Goal: Information Seeking & Learning: Learn about a topic

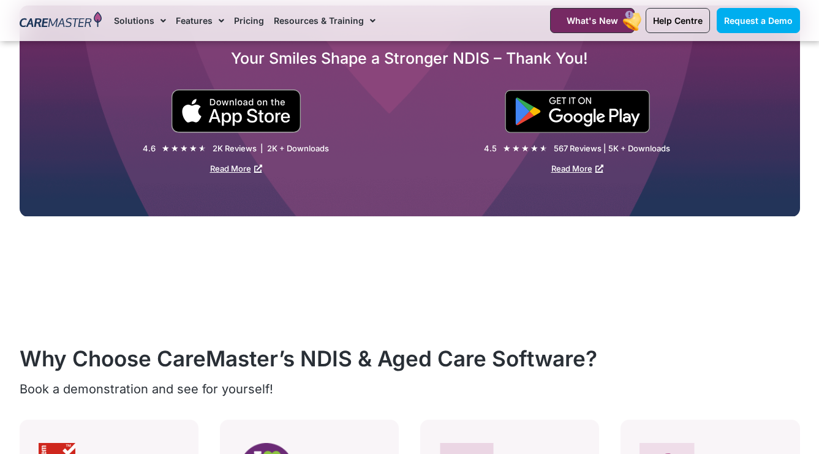
scroll to position [1988, 0]
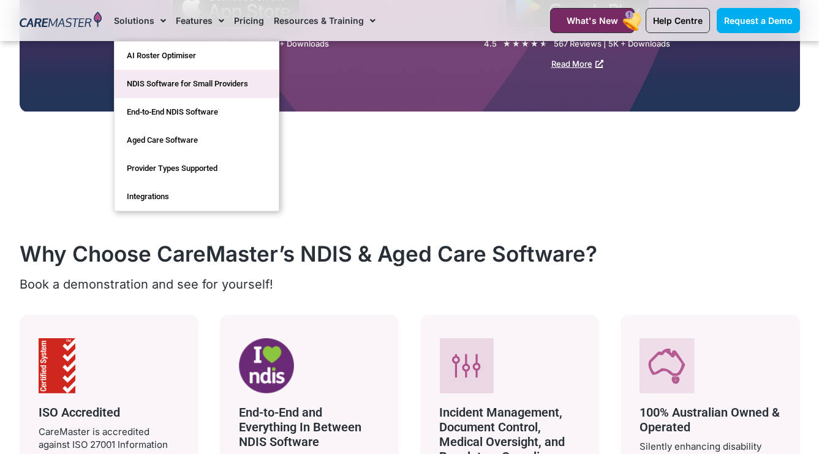
click at [146, 78] on link "NDIS Software for Small Providers" at bounding box center [197, 84] width 164 height 28
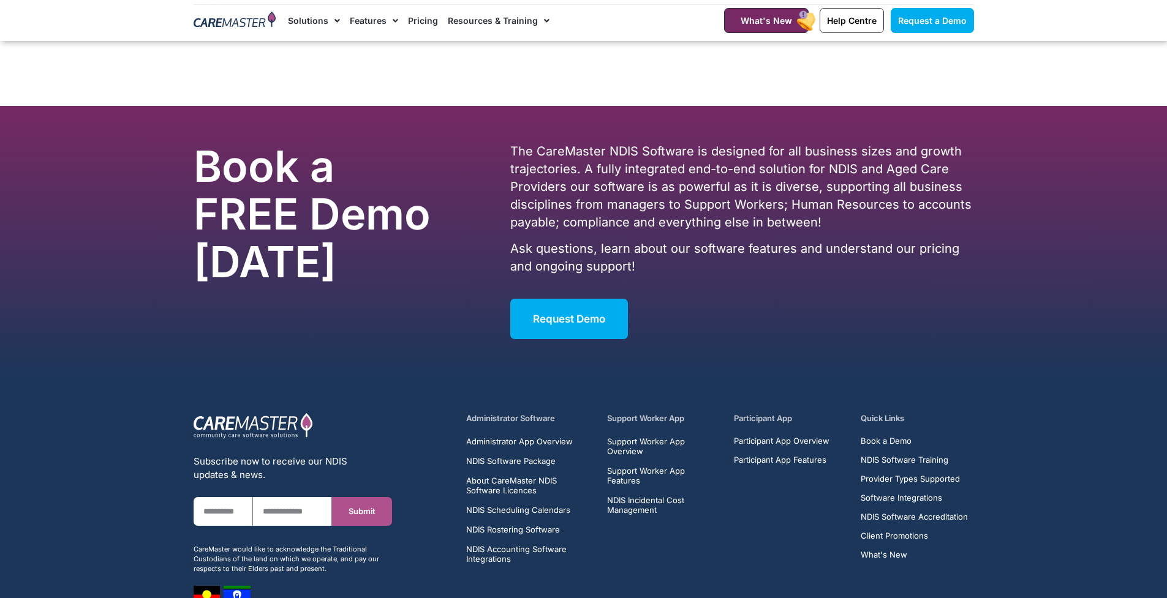
scroll to position [6256, 0]
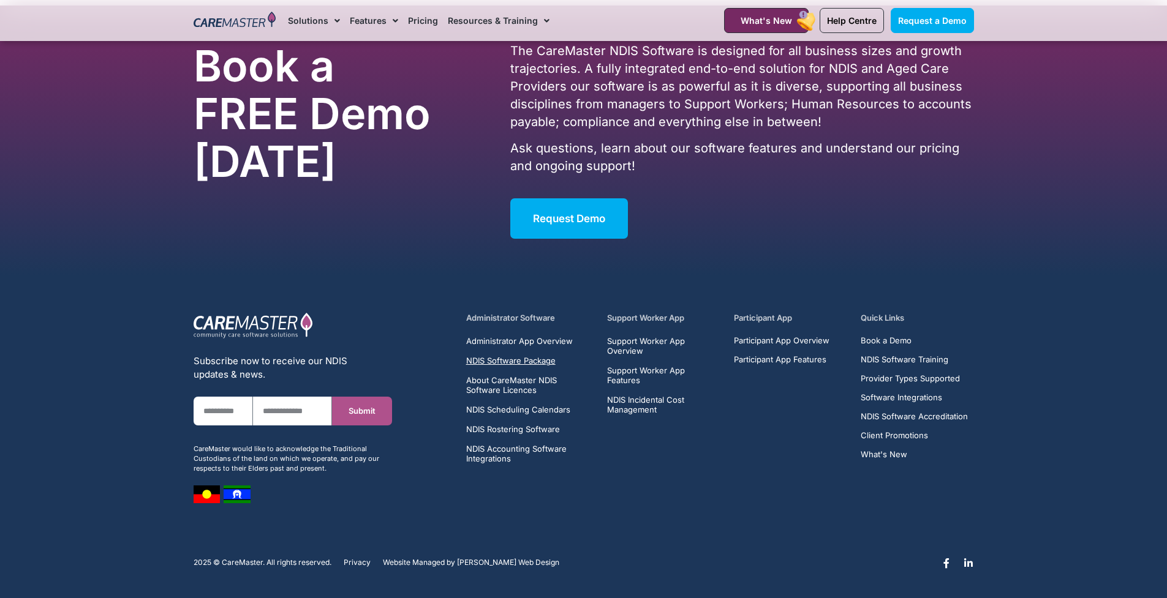
click at [533, 360] on span "NDIS Software Package" at bounding box center [510, 361] width 89 height 10
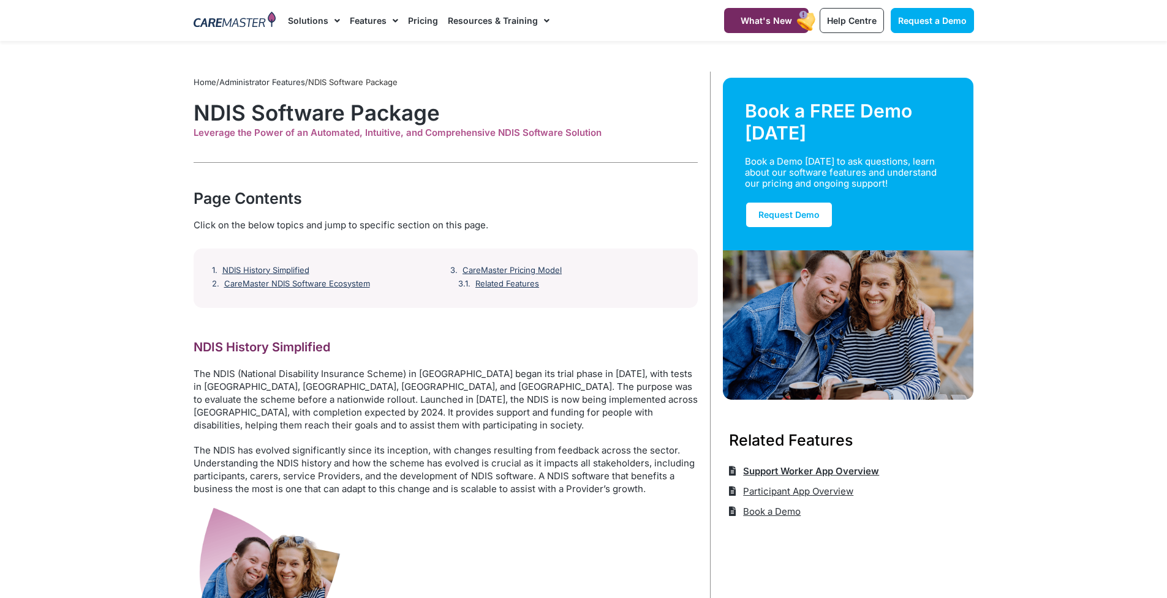
click at [836, 470] on span "Support Worker App Overview" at bounding box center [809, 471] width 139 height 20
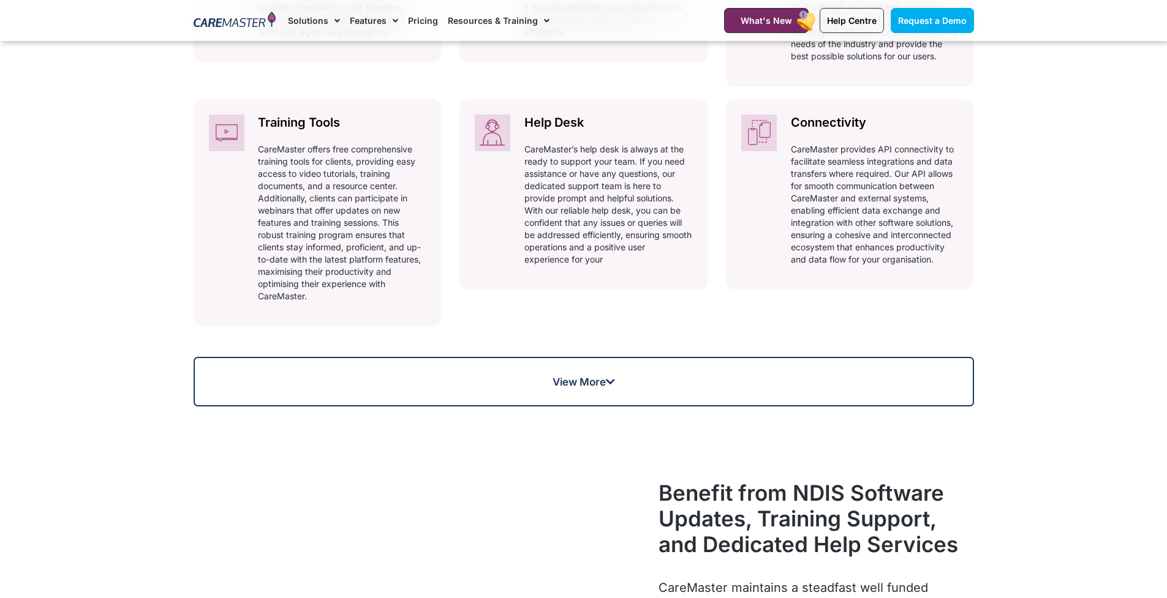
scroll to position [956, 0]
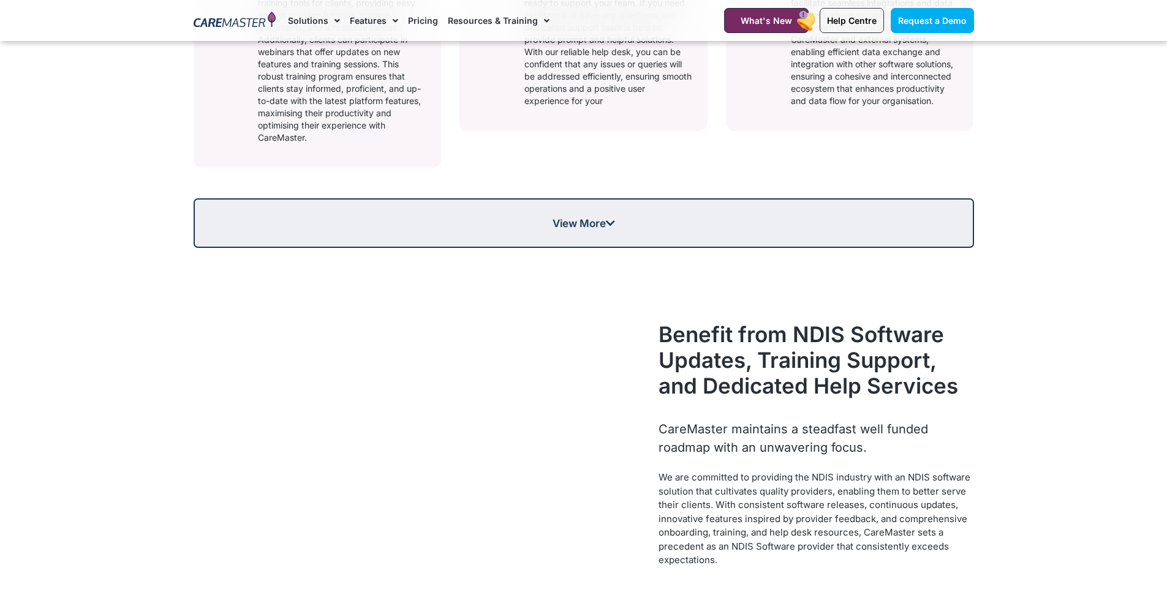
click at [615, 228] on icon at bounding box center [610, 223] width 9 height 10
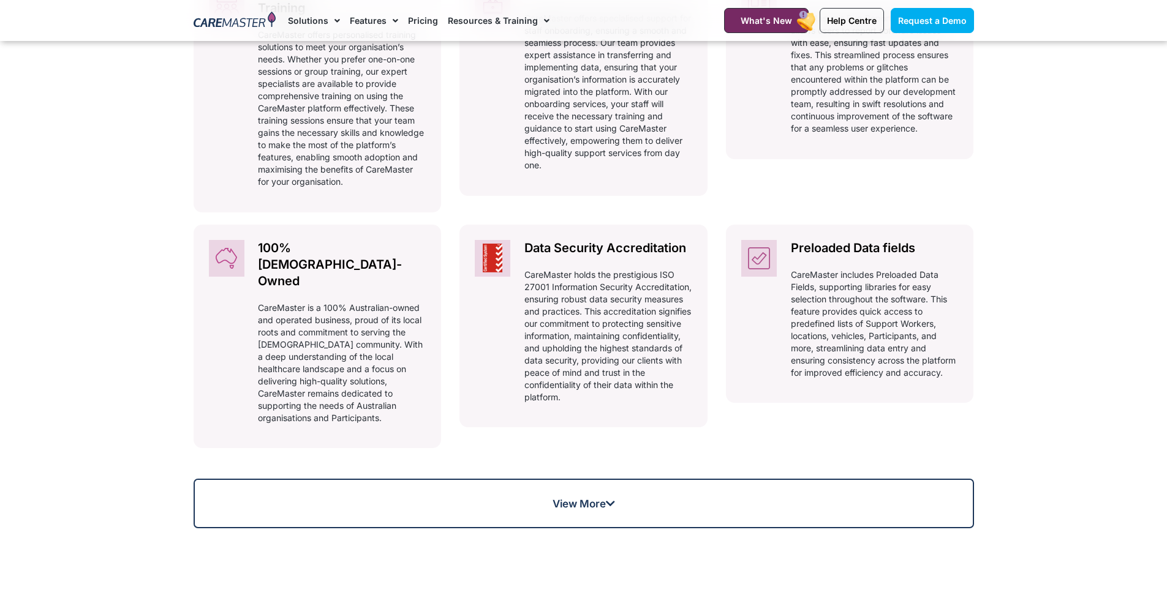
scroll to position [1270, 0]
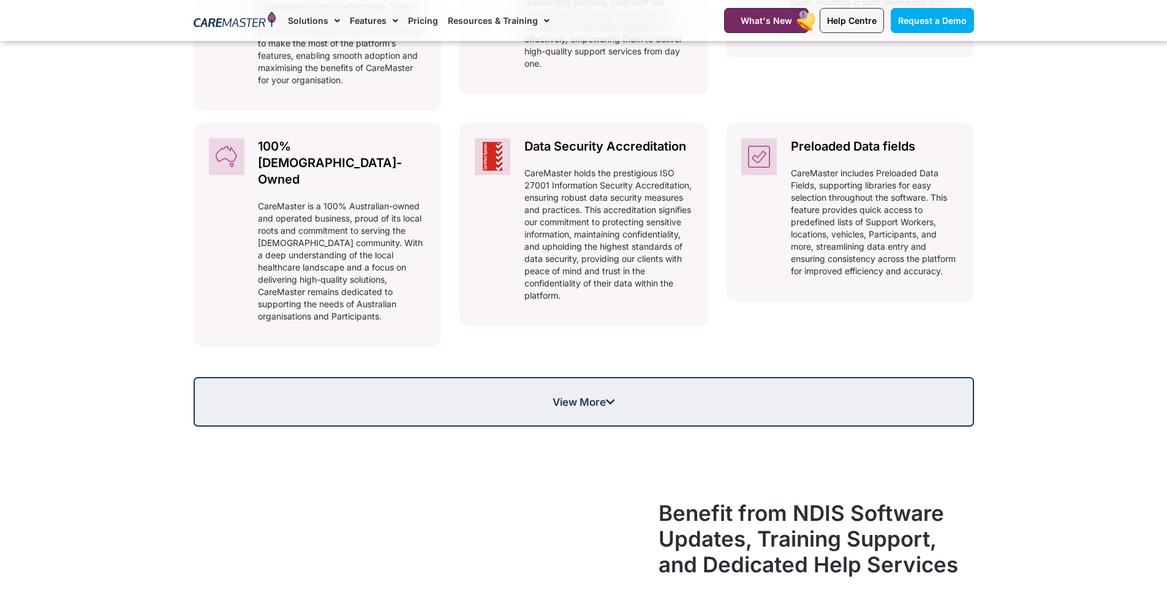
click at [255, 408] on link "View More" at bounding box center [584, 402] width 780 height 50
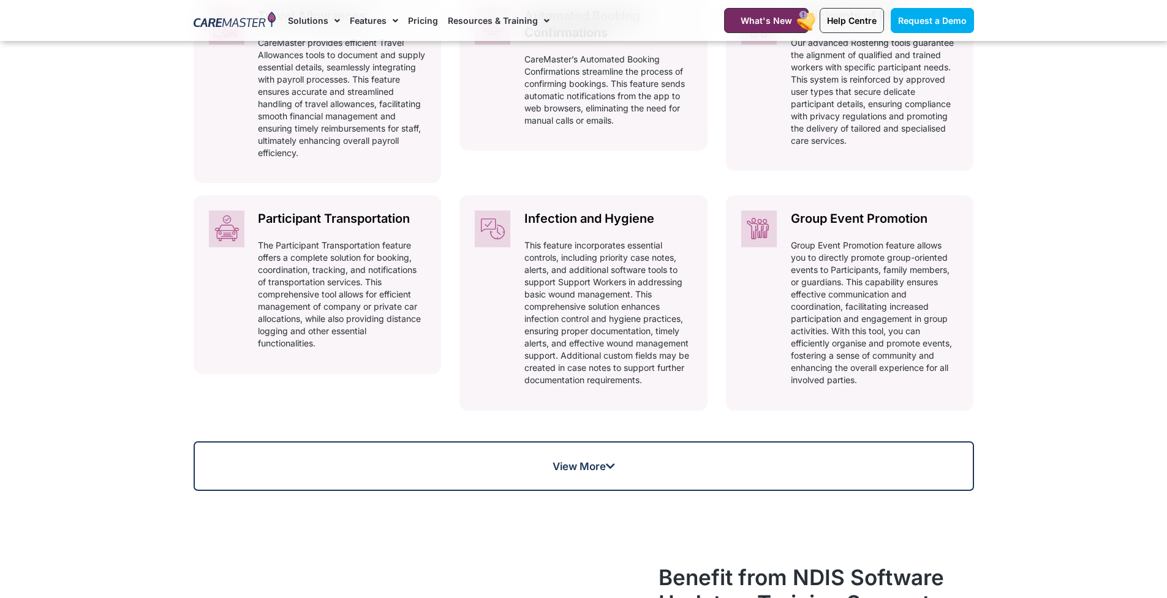
scroll to position [1644, 0]
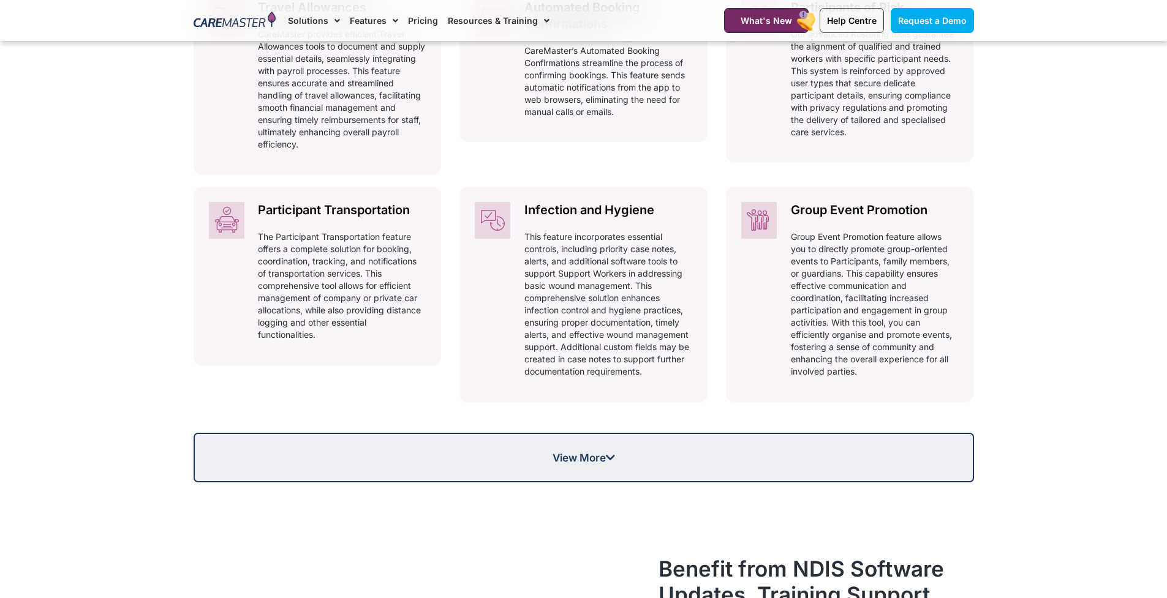
click at [298, 453] on span "View More" at bounding box center [584, 458] width 778 height 10
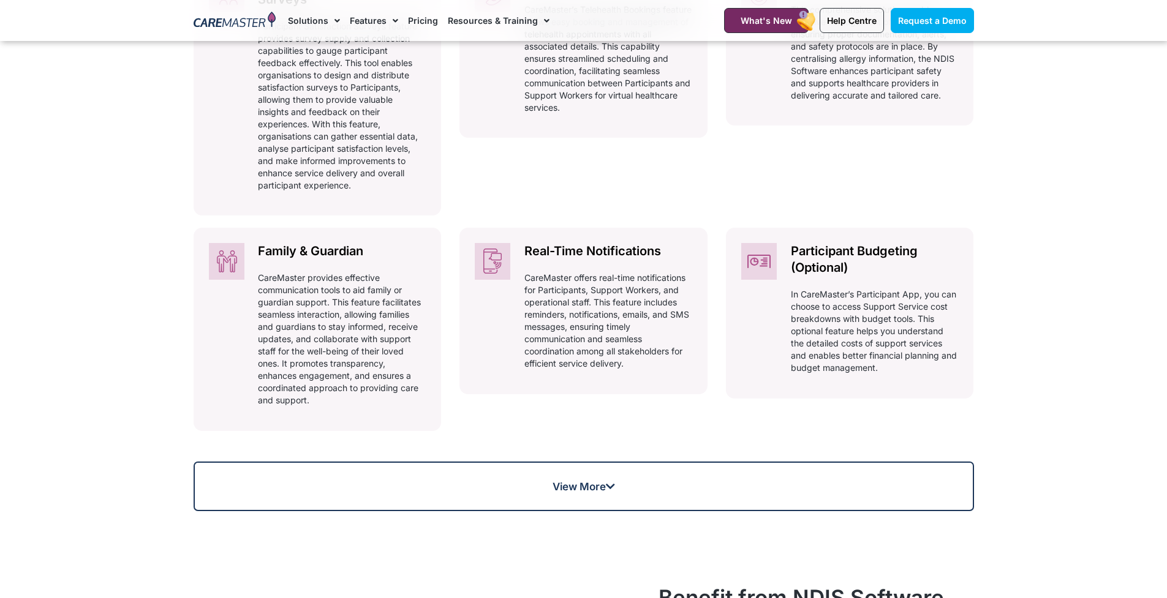
scroll to position [2117, 0]
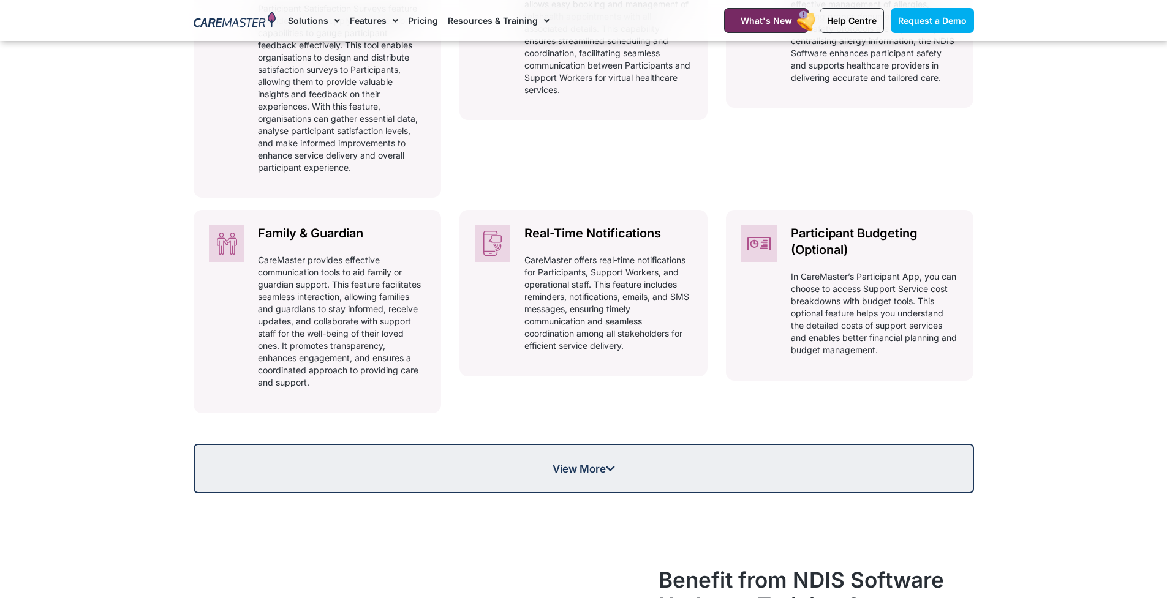
click at [243, 472] on link "View More" at bounding box center [584, 469] width 780 height 50
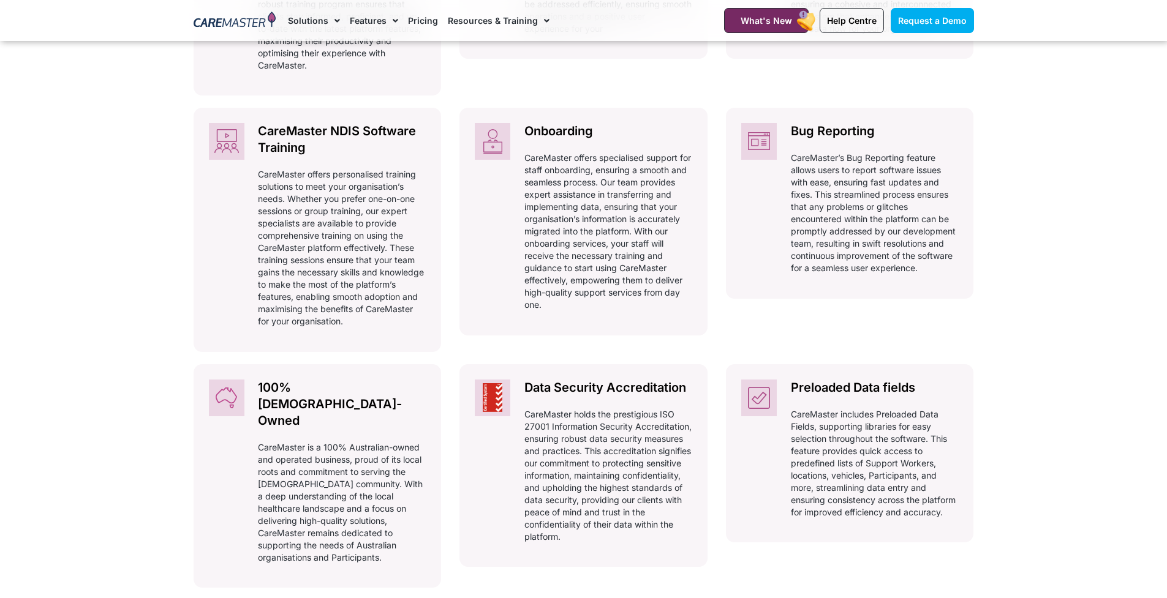
scroll to position [0, 0]
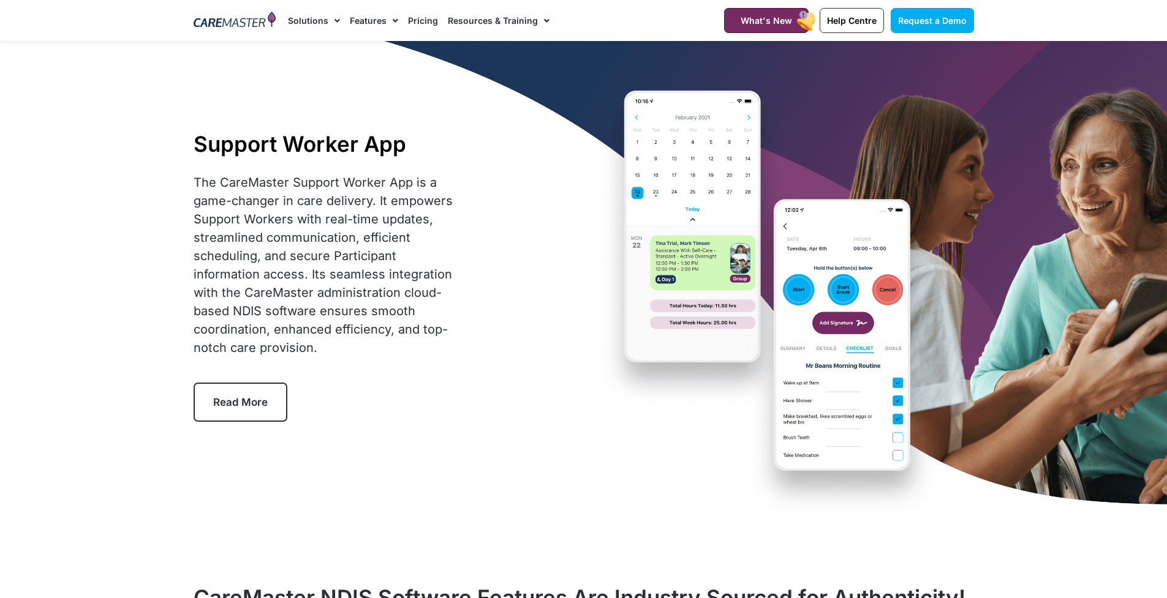
click at [419, 24] on link "Pricing" at bounding box center [423, 20] width 30 height 41
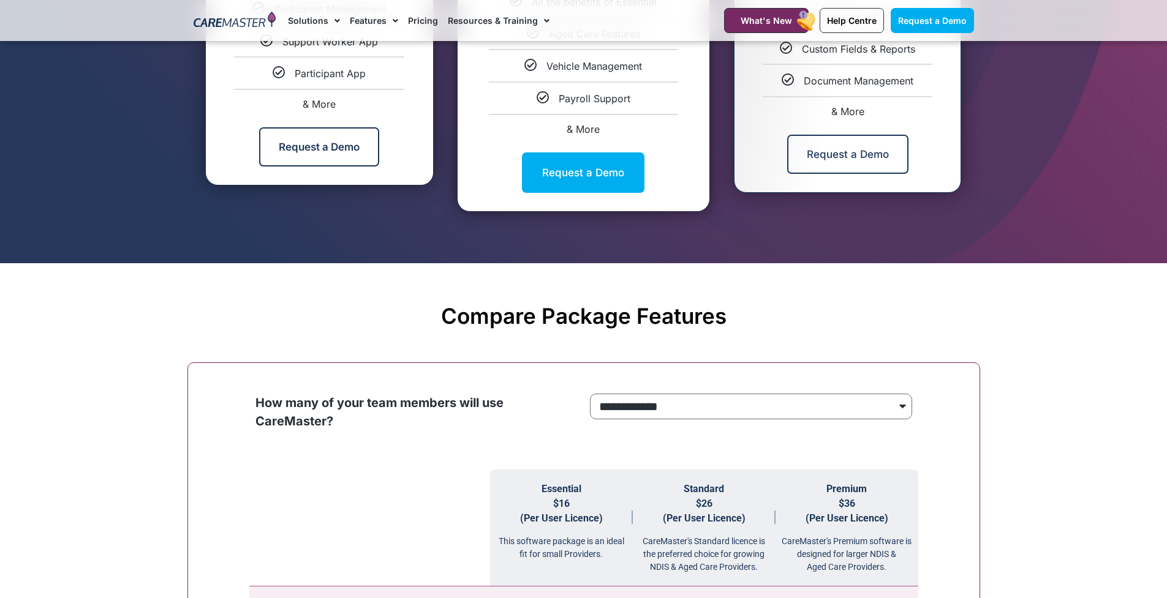
scroll to position [665, 0]
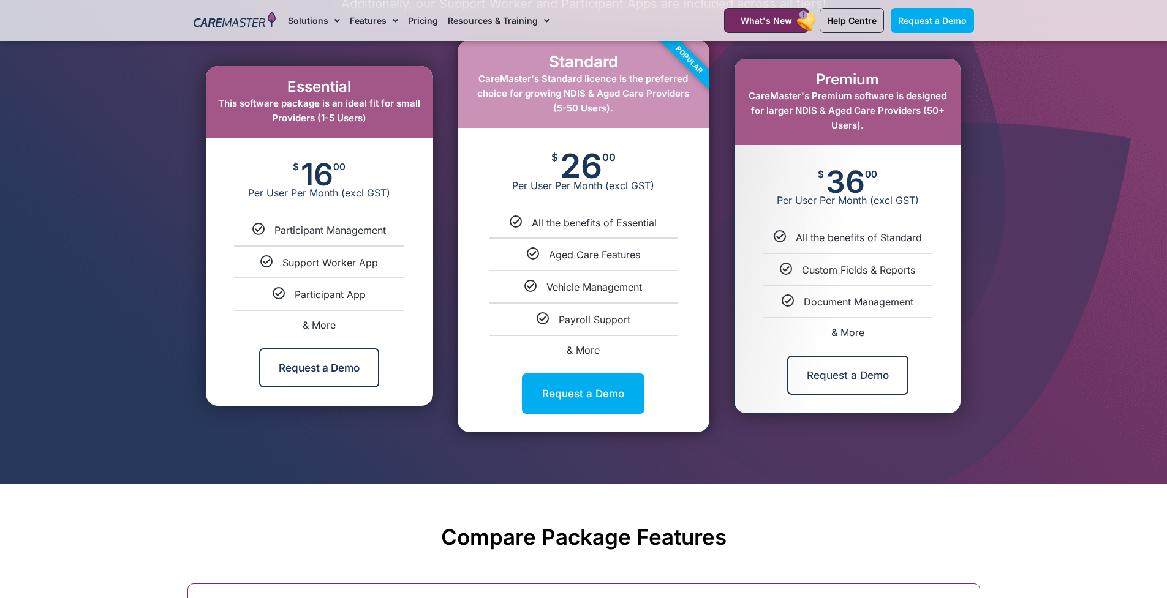
click at [571, 349] on span "& More" at bounding box center [583, 350] width 33 height 12
select select "****"
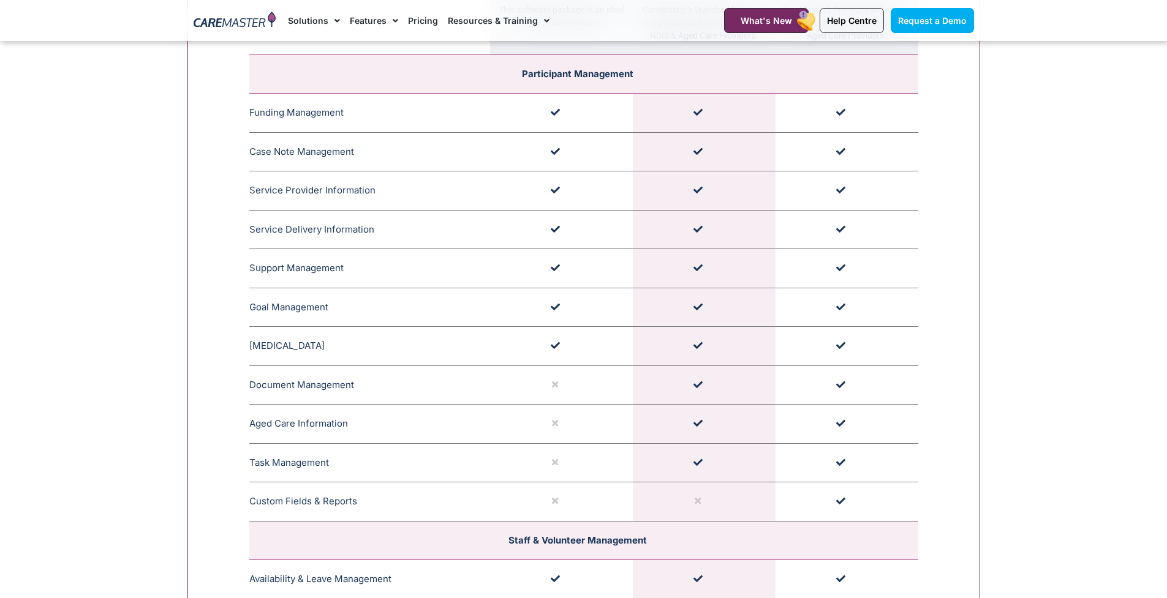
scroll to position [1638, 0]
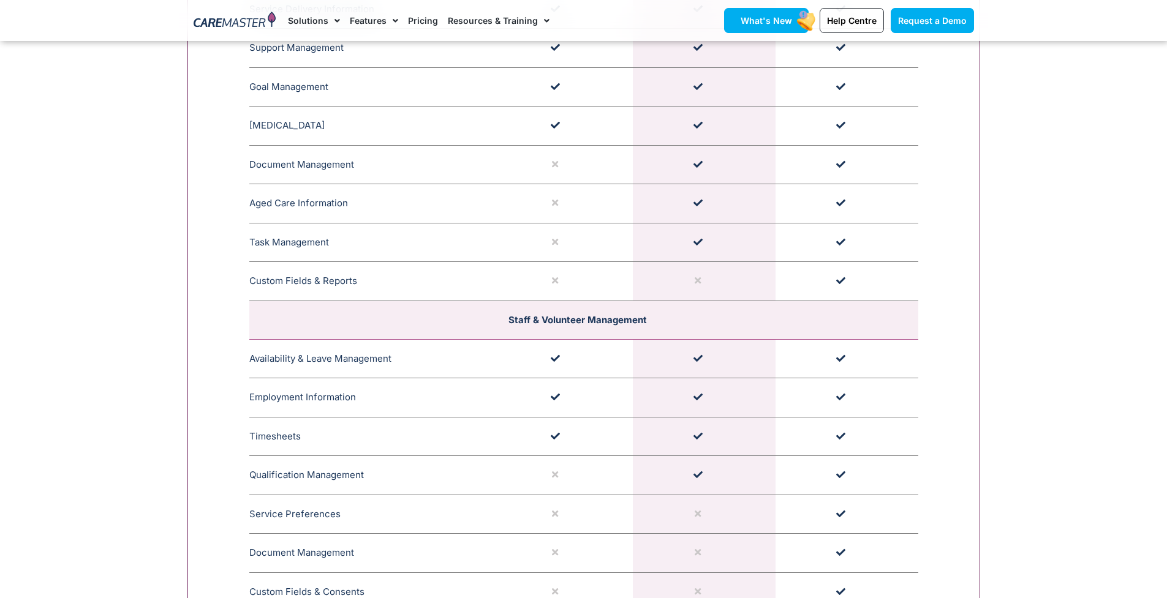
click at [774, 12] on link "What's New" at bounding box center [766, 20] width 85 height 25
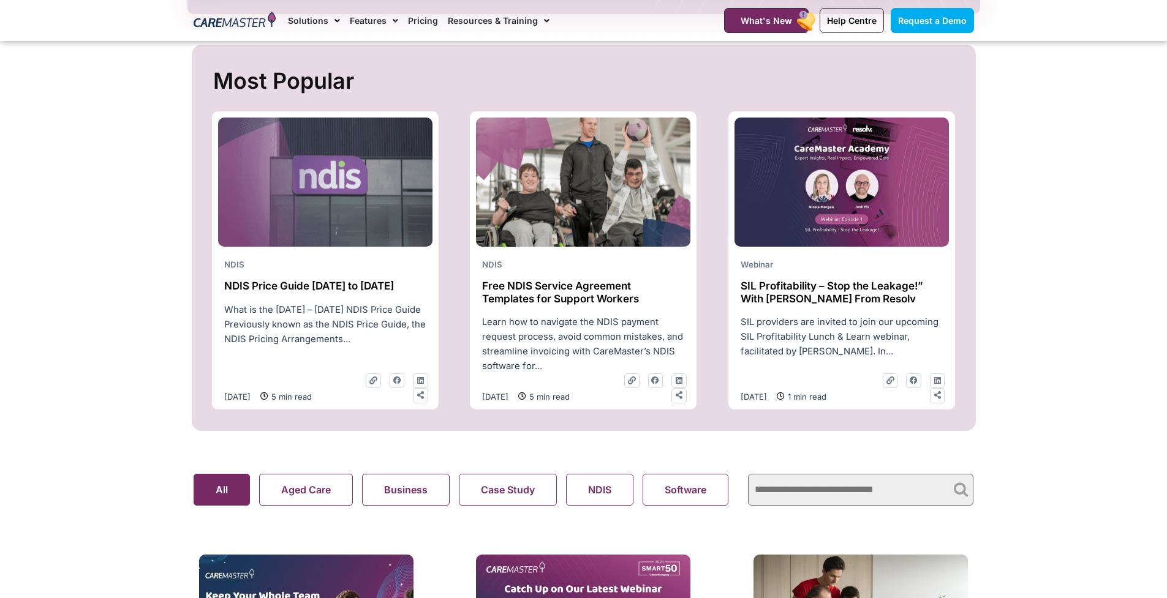
scroll to position [535, 0]
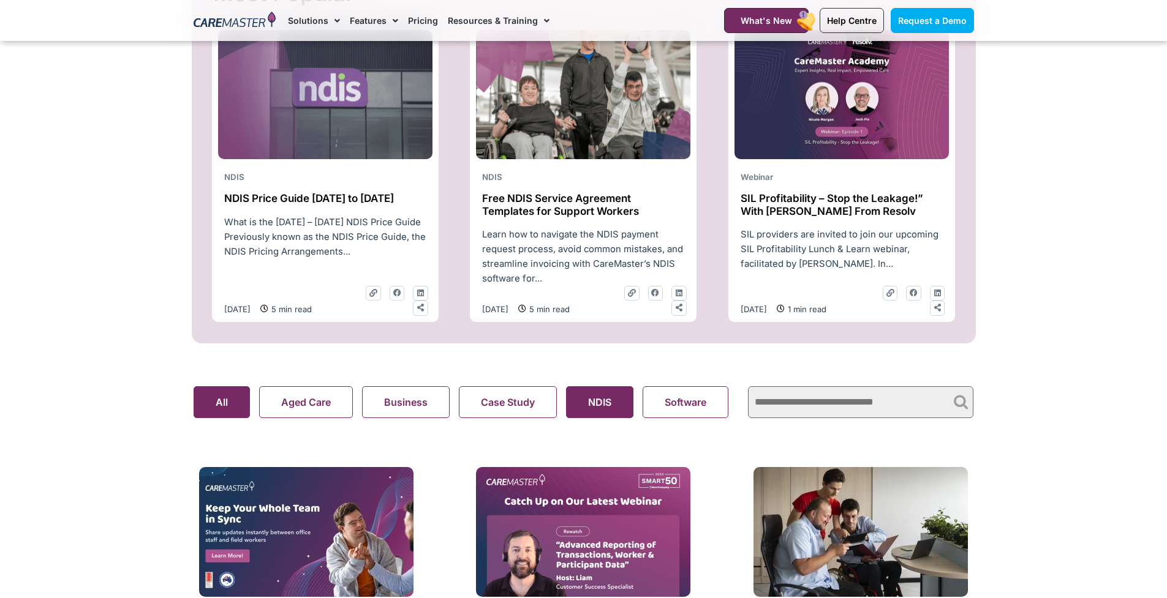
click at [611, 404] on button "NDIS" at bounding box center [599, 402] width 67 height 32
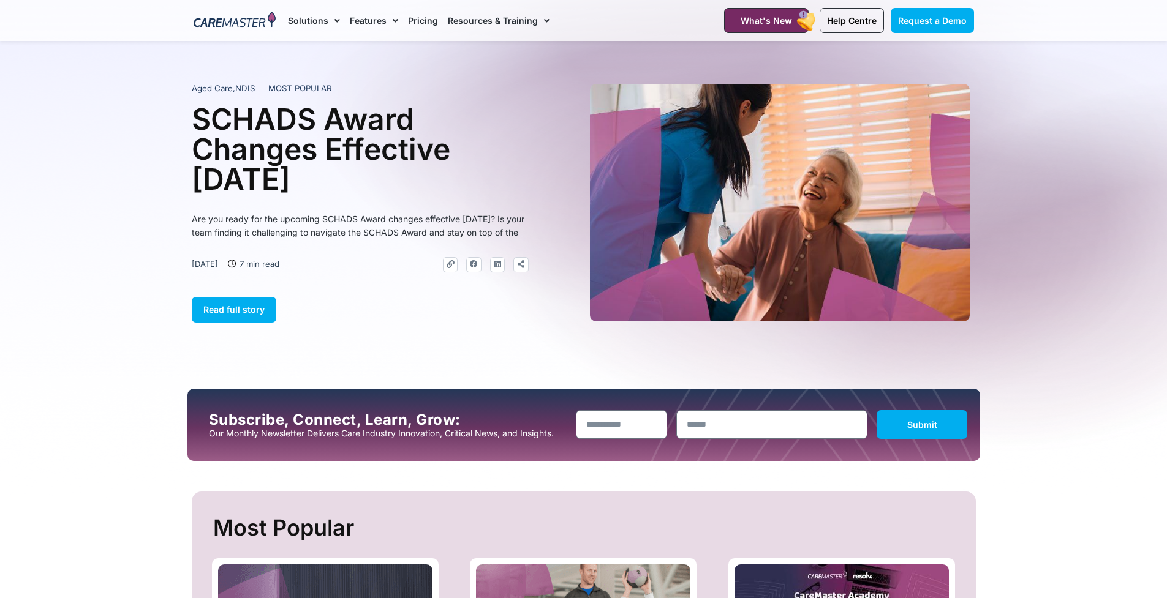
scroll to position [535, 0]
